Goal: Information Seeking & Learning: Learn about a topic

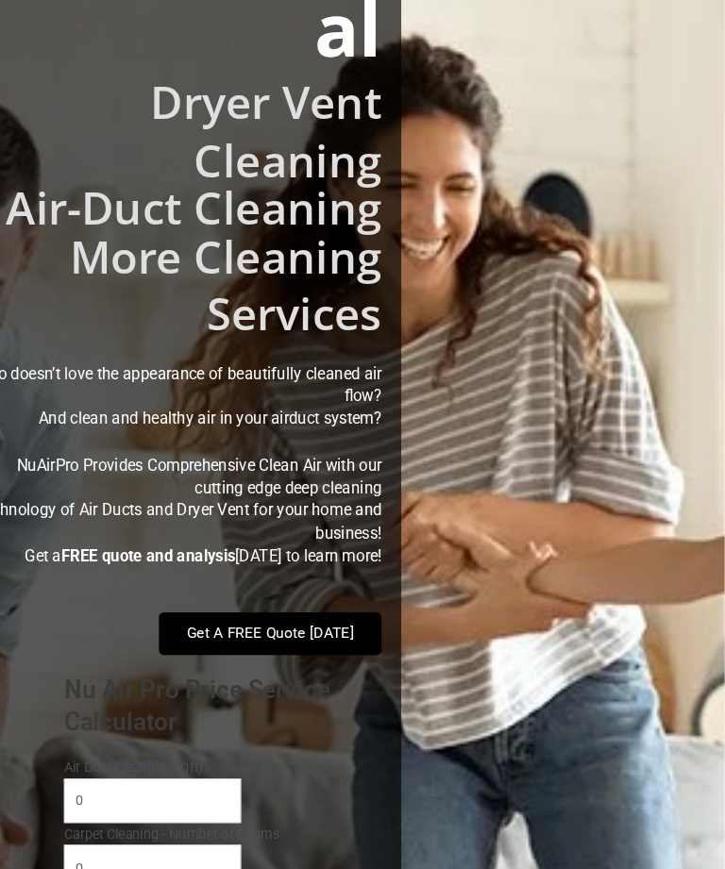
scroll to position [404, 0]
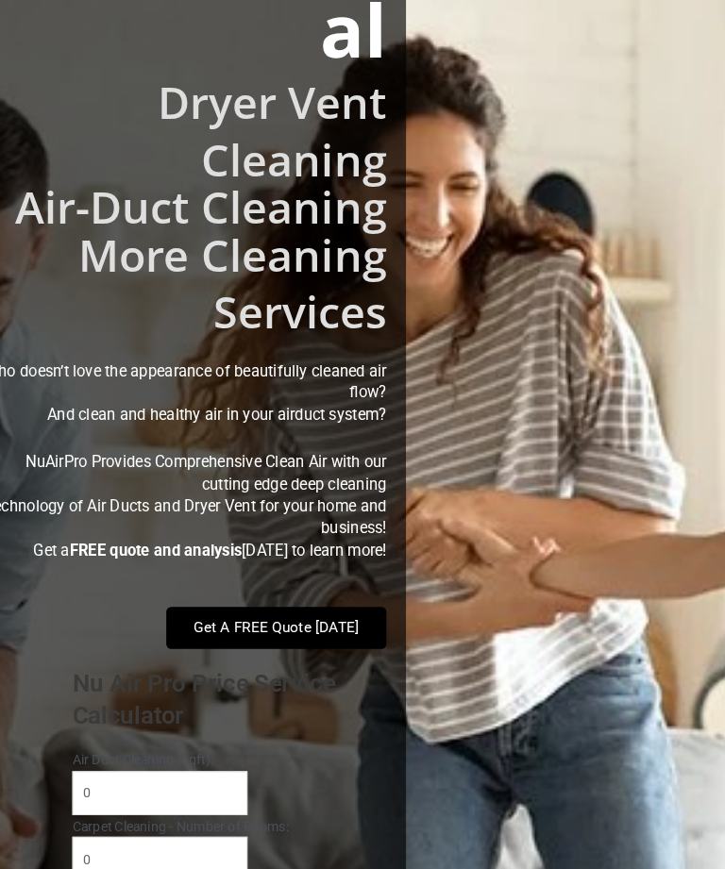
click at [47, 132] on h2 "Dryer Vent Cleaning" at bounding box center [198, 127] width 397 height 110
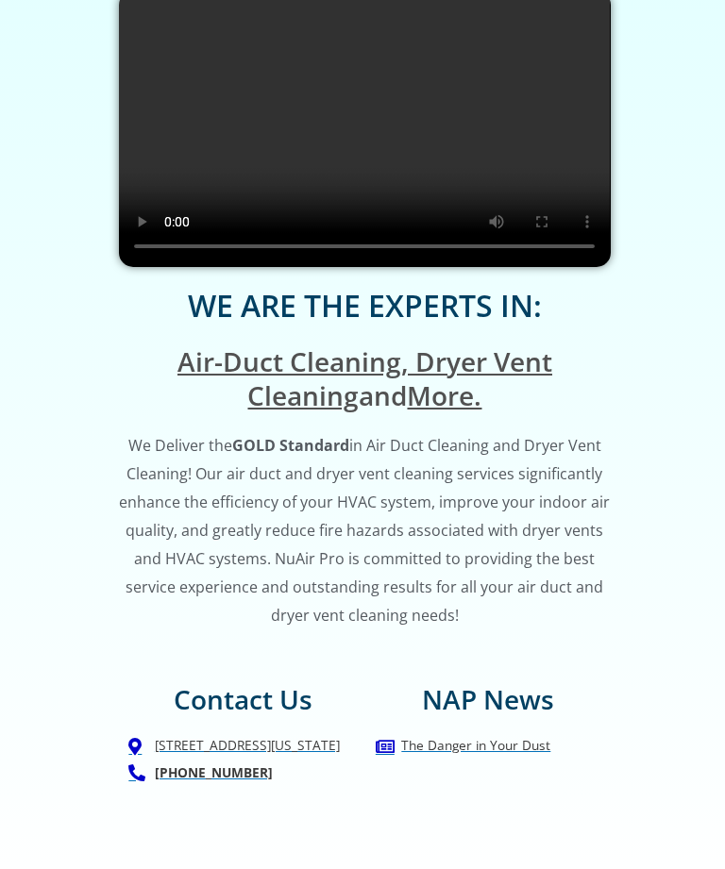
scroll to position [1915, 0]
click at [229, 177] on video at bounding box center [364, 129] width 491 height 276
click at [359, 151] on video at bounding box center [364, 129] width 491 height 276
click at [368, 134] on video at bounding box center [364, 129] width 491 height 276
click at [211, 181] on video at bounding box center [364, 129] width 491 height 276
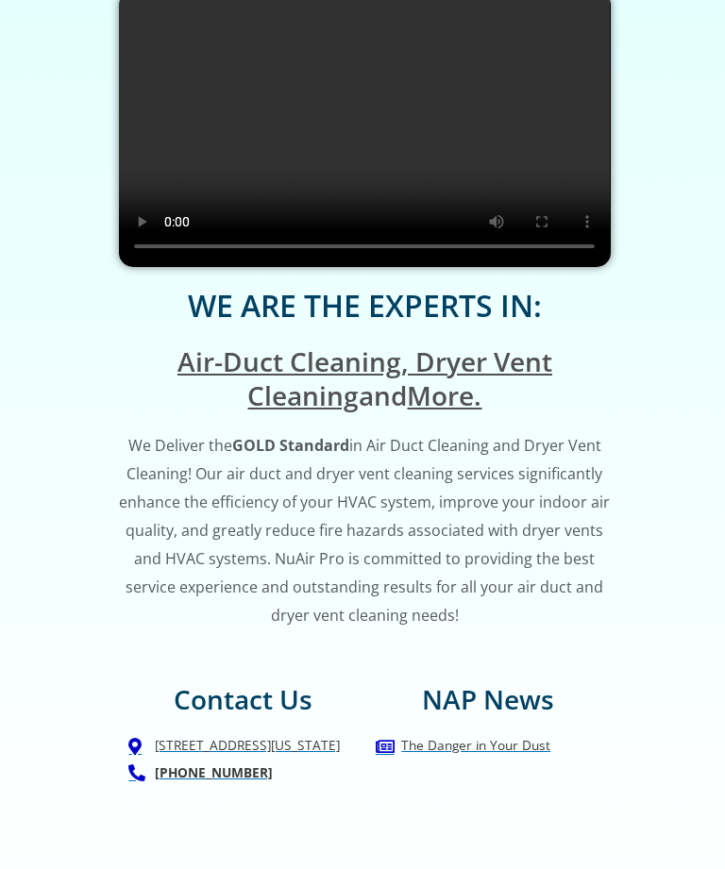
click at [537, 159] on video at bounding box center [364, 129] width 491 height 276
click at [254, 140] on video at bounding box center [364, 129] width 491 height 276
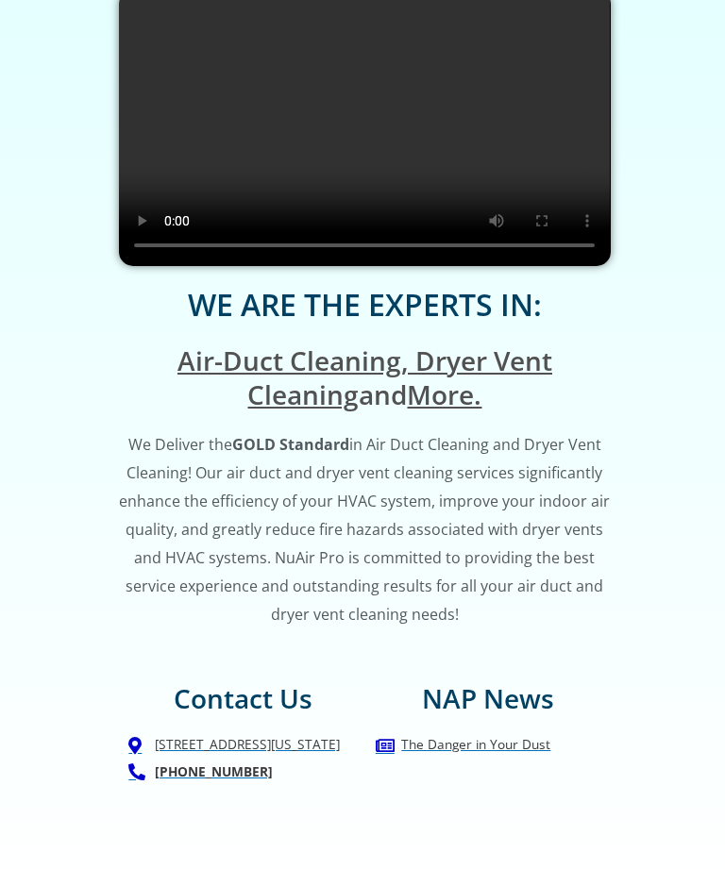
scroll to position [1916, 0]
click at [537, 192] on video at bounding box center [364, 128] width 491 height 276
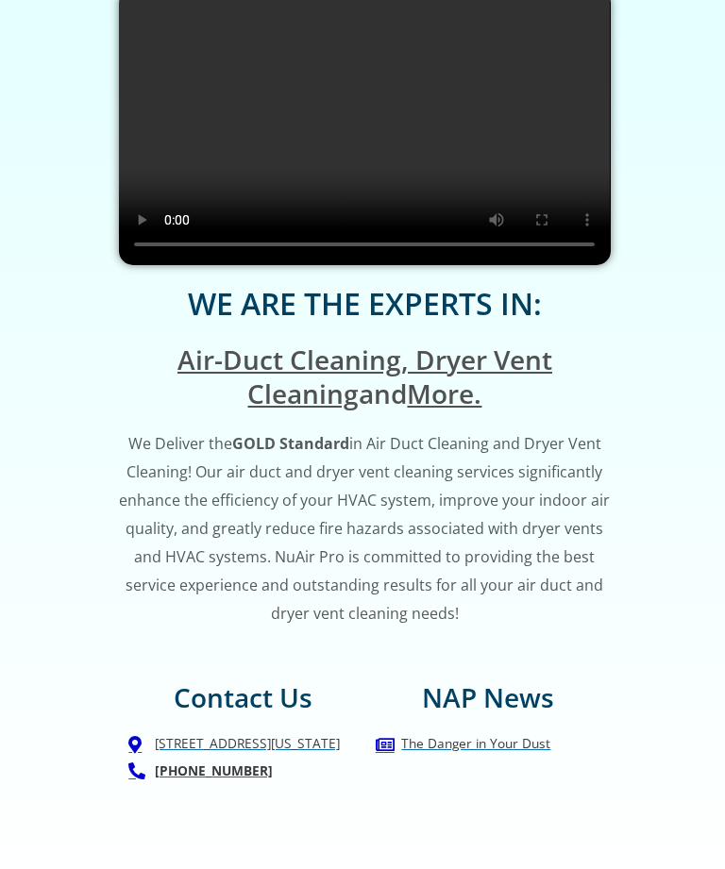
click at [275, 146] on video at bounding box center [364, 127] width 491 height 276
click at [271, 144] on video at bounding box center [364, 127] width 491 height 276
click at [210, 150] on video at bounding box center [364, 127] width 491 height 276
click at [246, 188] on video at bounding box center [364, 127] width 491 height 276
click at [187, 176] on video at bounding box center [364, 127] width 491 height 276
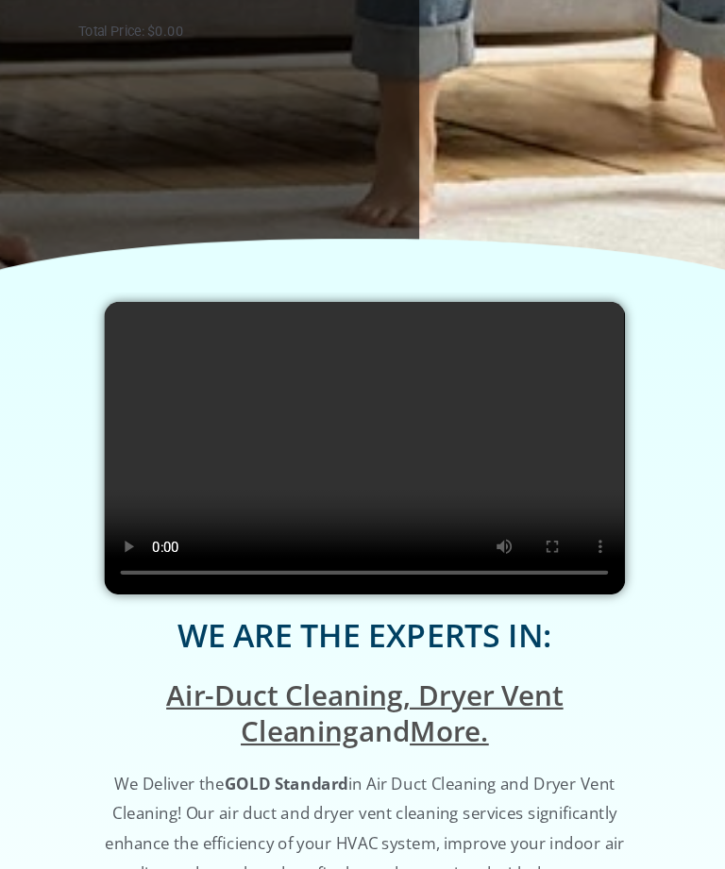
scroll to position [1610, 0]
